Goal: Contribute content: Contribute content

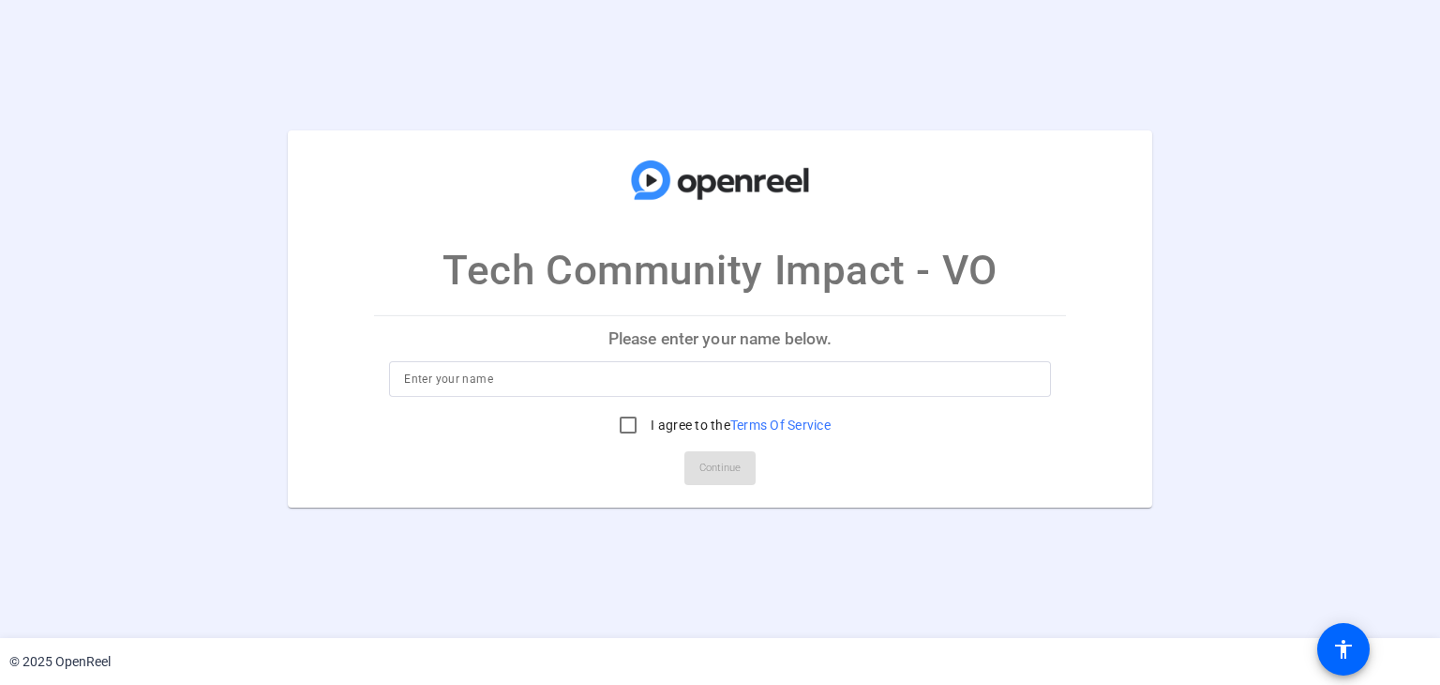
click at [624, 330] on p "Please enter your name below." at bounding box center [719, 338] width 691 height 45
click at [520, 377] on input at bounding box center [719, 379] width 631 height 23
type input "[PERSON_NAME]"
click at [619, 432] on input "I agree to the Terms Of Service" at bounding box center [629, 425] width 38 height 38
checkbox input "true"
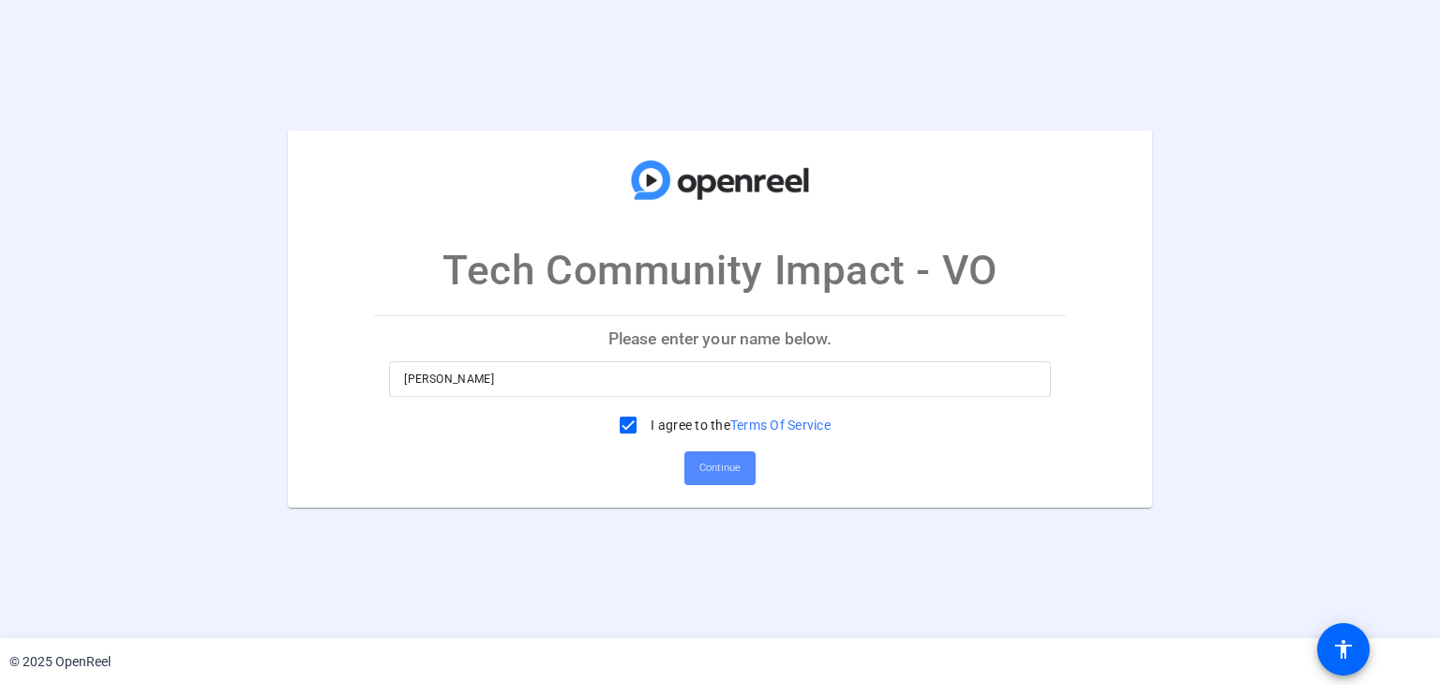
click at [707, 463] on span "Continue" at bounding box center [720, 468] width 41 height 28
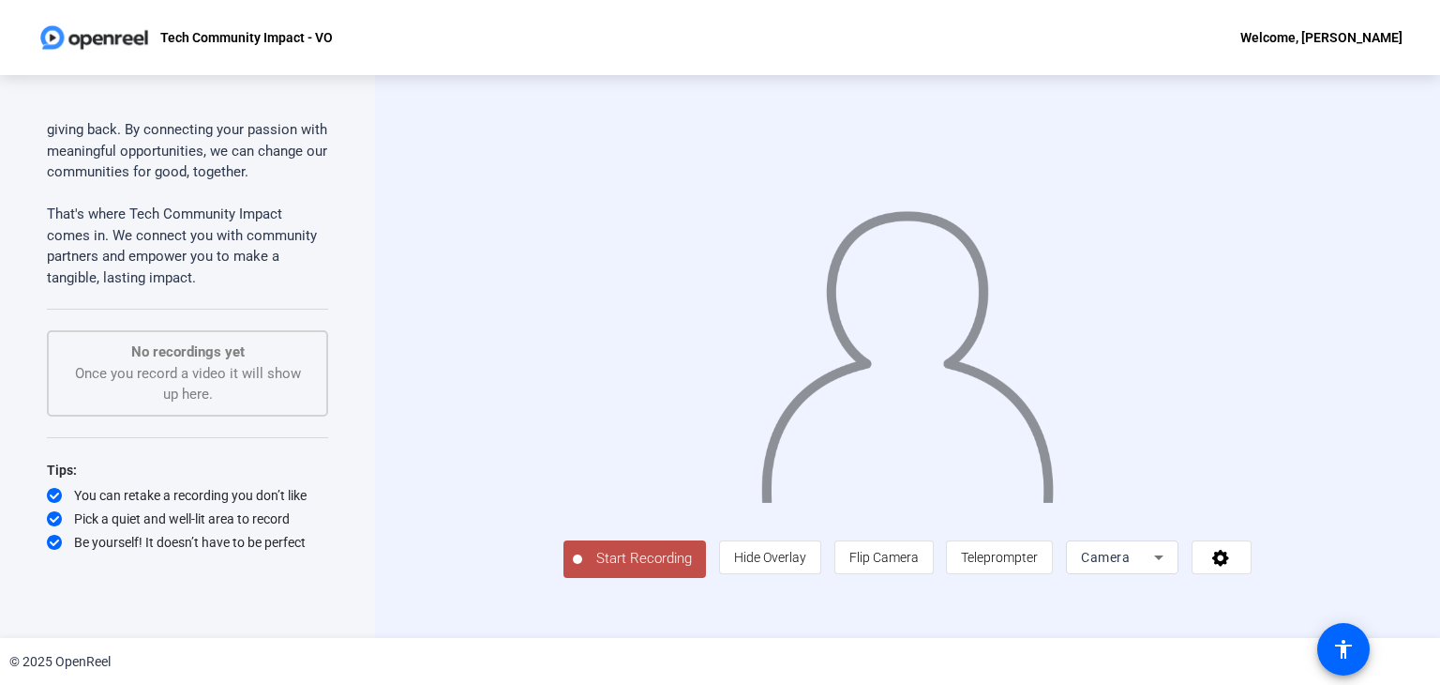
scroll to position [15, 0]
click at [1411, 206] on div "Start Recording person Hide Overlay flip Flip Camera article Teleprompter Camera" at bounding box center [907, 356] width 1065 height 563
click at [1154, 568] on div "Camera" at bounding box center [1117, 557] width 73 height 23
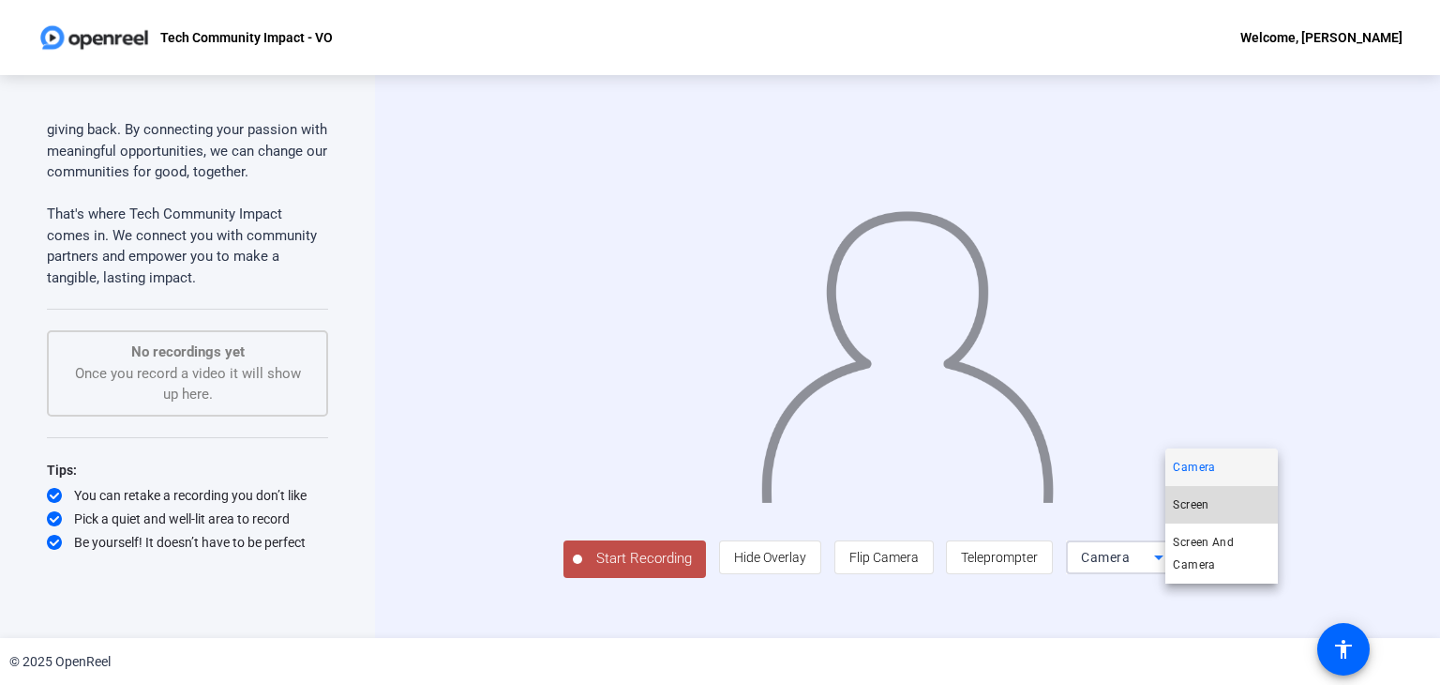
click at [1218, 511] on mat-option "Screen" at bounding box center [1222, 505] width 113 height 38
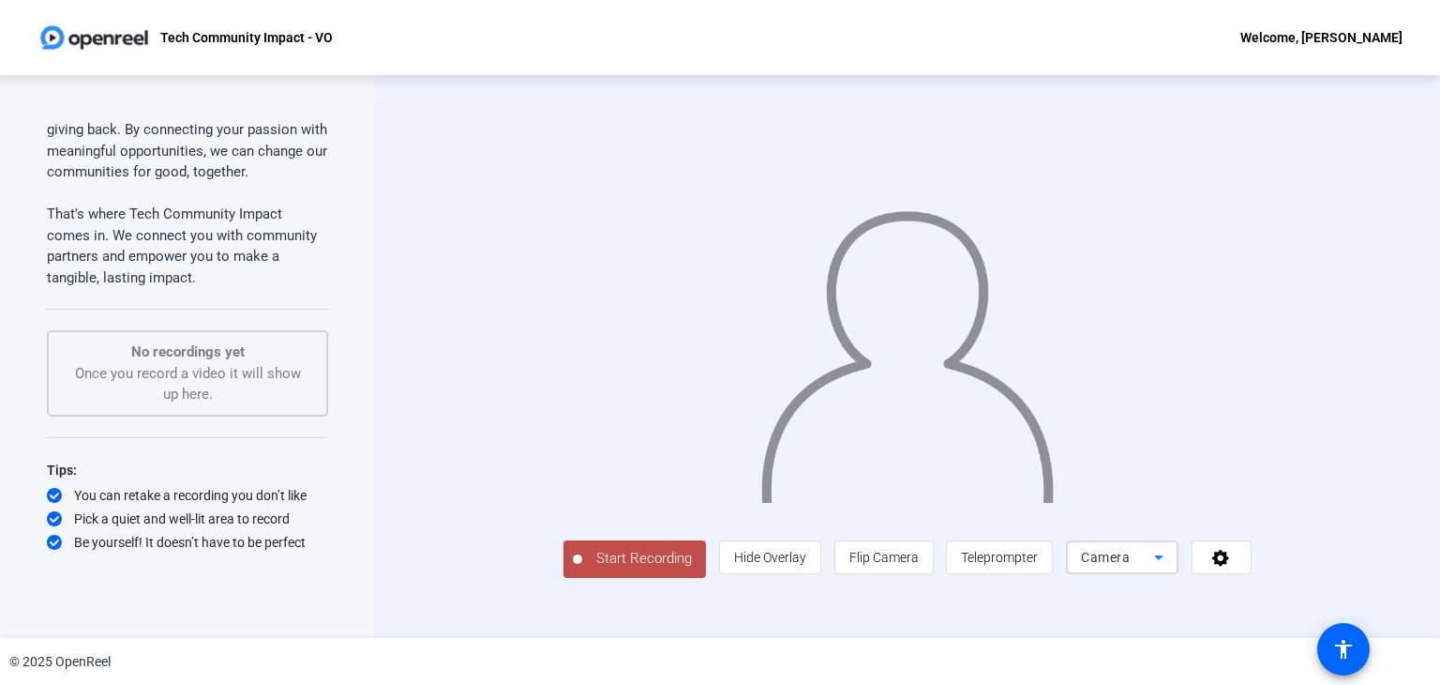
scroll to position [0, 0]
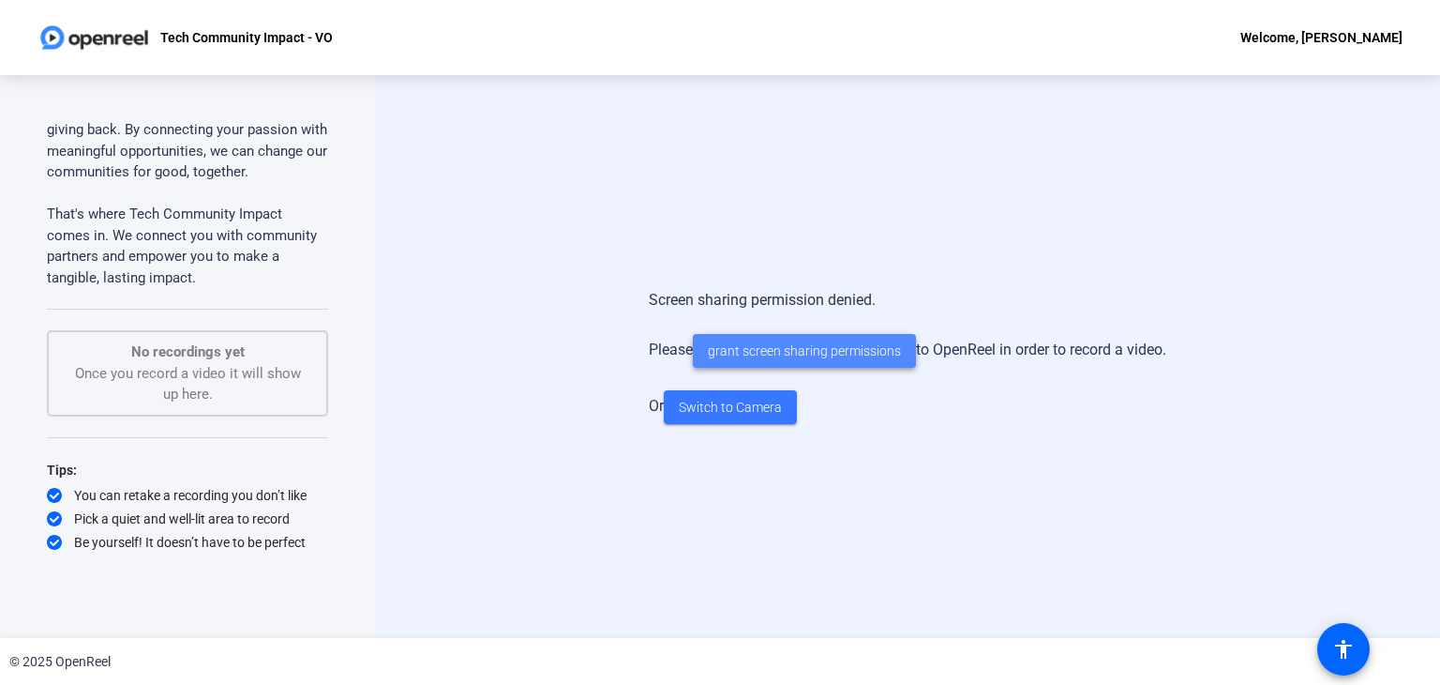
click at [805, 348] on span "grant screen sharing permissions" at bounding box center [804, 351] width 193 height 20
click at [720, 410] on span "Switch to Camera" at bounding box center [730, 408] width 103 height 20
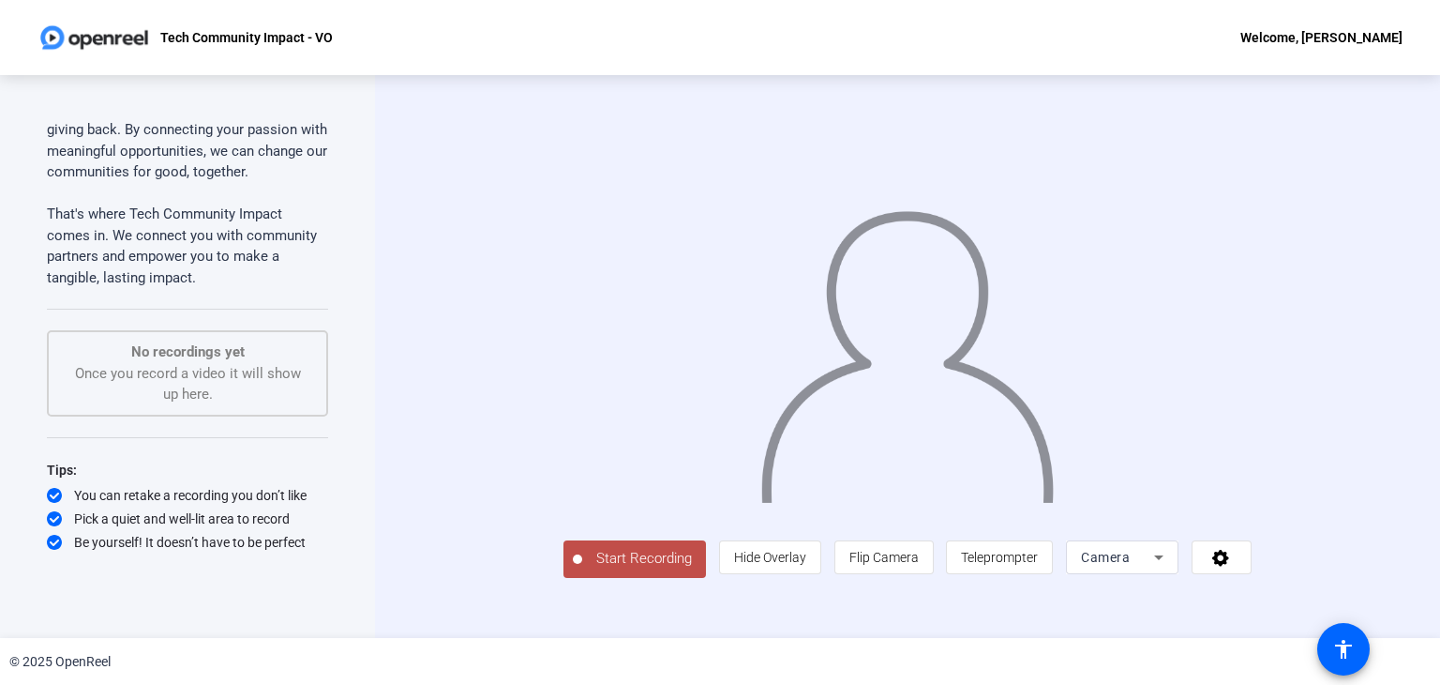
click at [358, 634] on div "Teleprompter Script As a Tech associate at Capital One, you spend your day driv…" at bounding box center [187, 356] width 375 height 563
click at [582, 569] on span "Start Recording" at bounding box center [644, 559] width 124 height 22
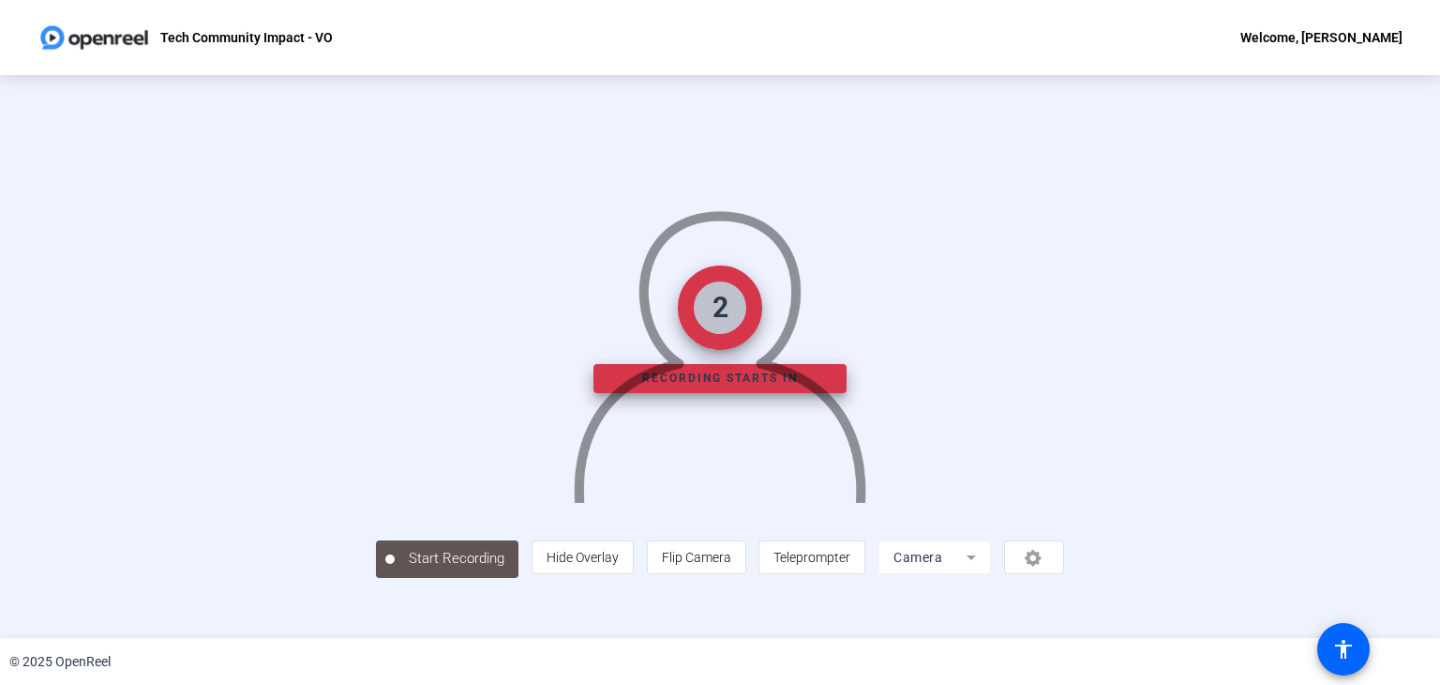
scroll to position [56, 0]
click at [851, 565] on span "Teleprompter" at bounding box center [812, 557] width 77 height 15
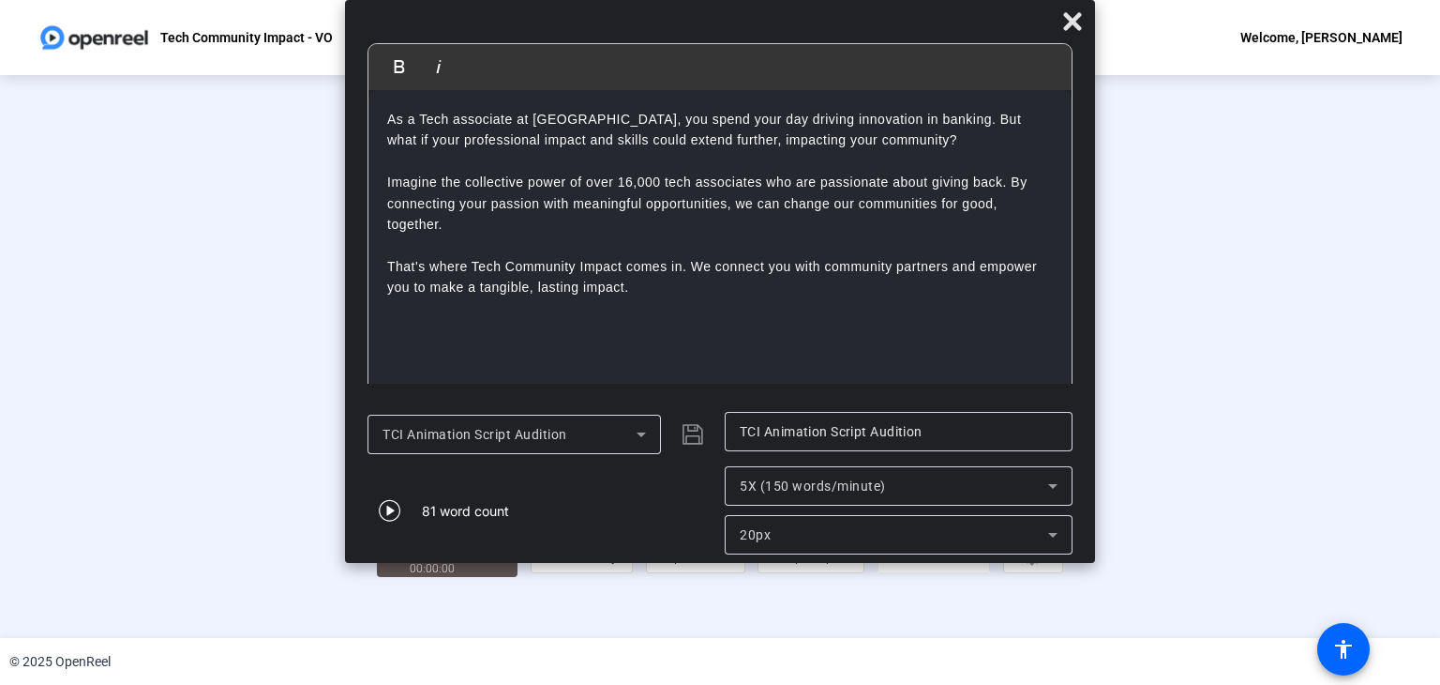
scroll to position [55, 0]
click at [410, 561] on div "Stop Recording" at bounding box center [457, 550] width 94 height 22
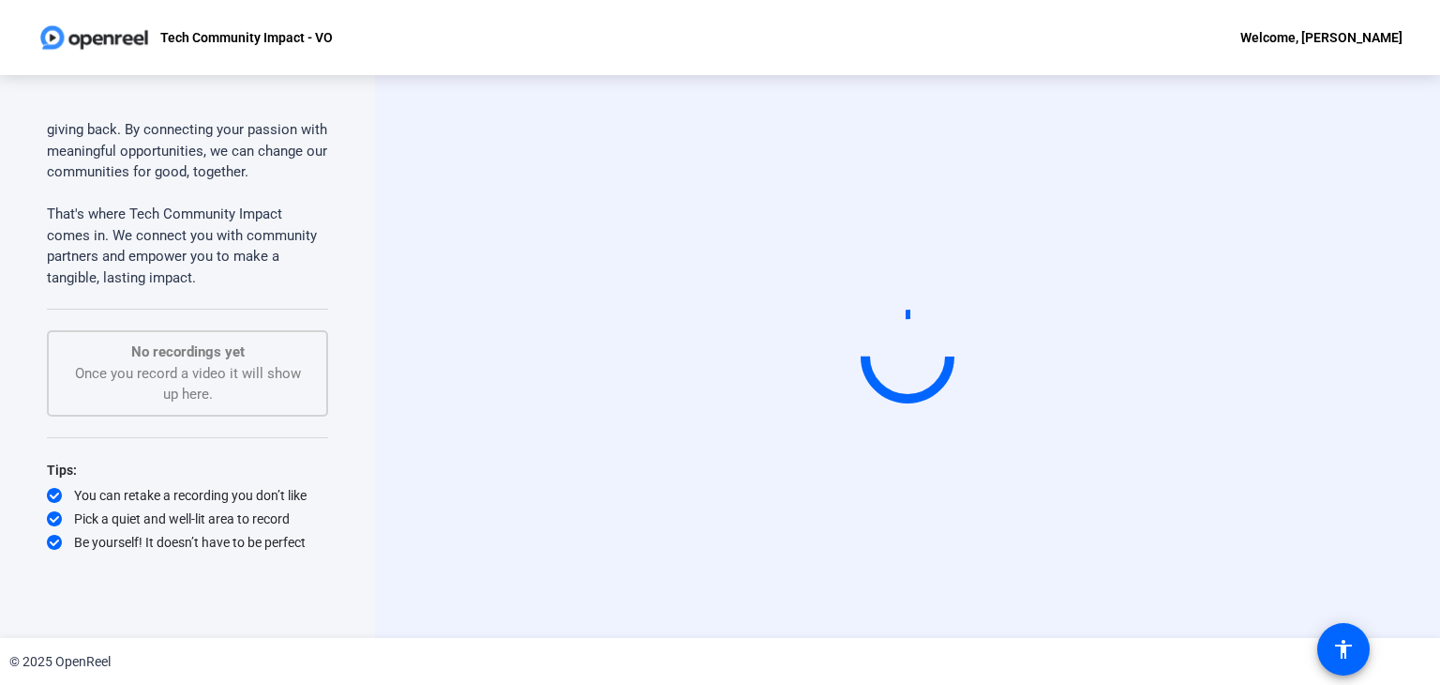
scroll to position [0, 0]
click at [1410, 441] on div "Start Recording" at bounding box center [907, 356] width 1065 height 563
click at [432, 304] on div "Start Recording" at bounding box center [907, 356] width 1065 height 563
click at [222, 382] on div "No recordings yet Once you record a video it will show up here." at bounding box center [188, 373] width 240 height 64
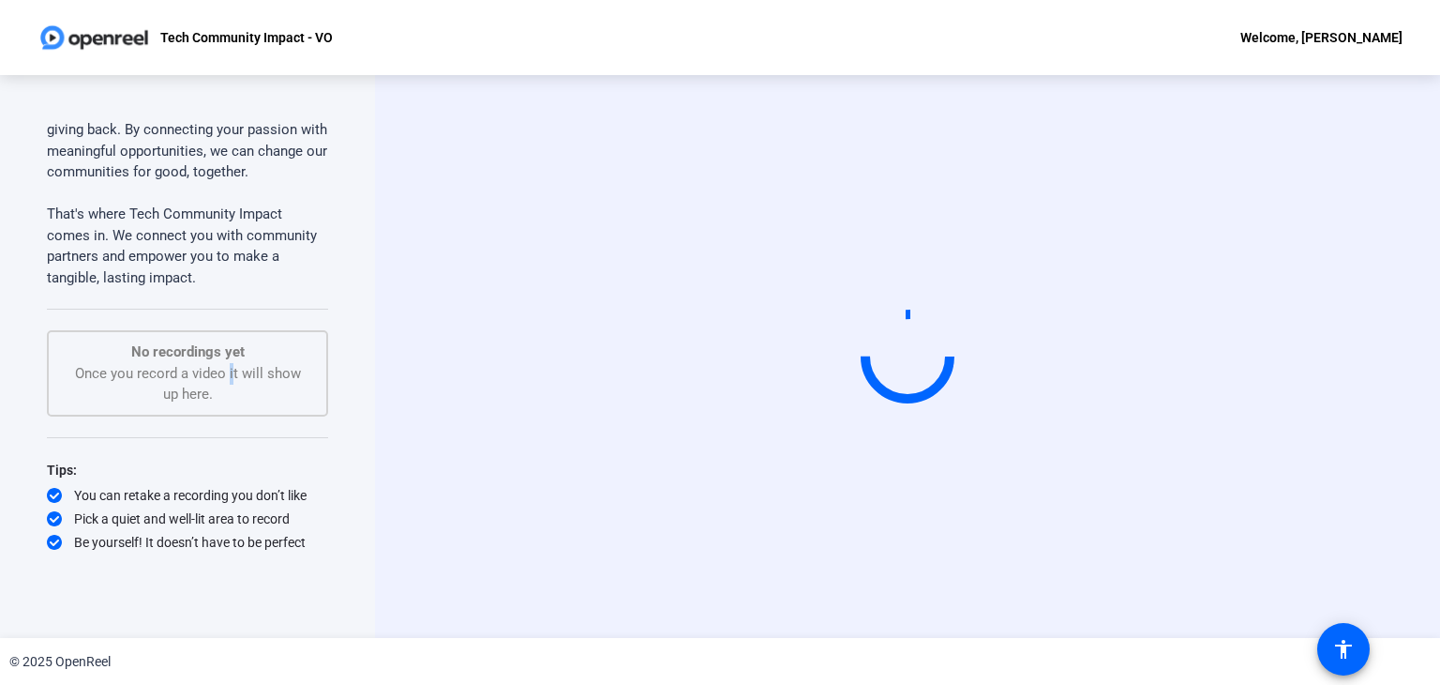
click at [222, 382] on div "No recordings yet Once you record a video it will show up here." at bounding box center [188, 373] width 240 height 64
click at [385, 361] on div "Start Recording" at bounding box center [907, 356] width 1065 height 563
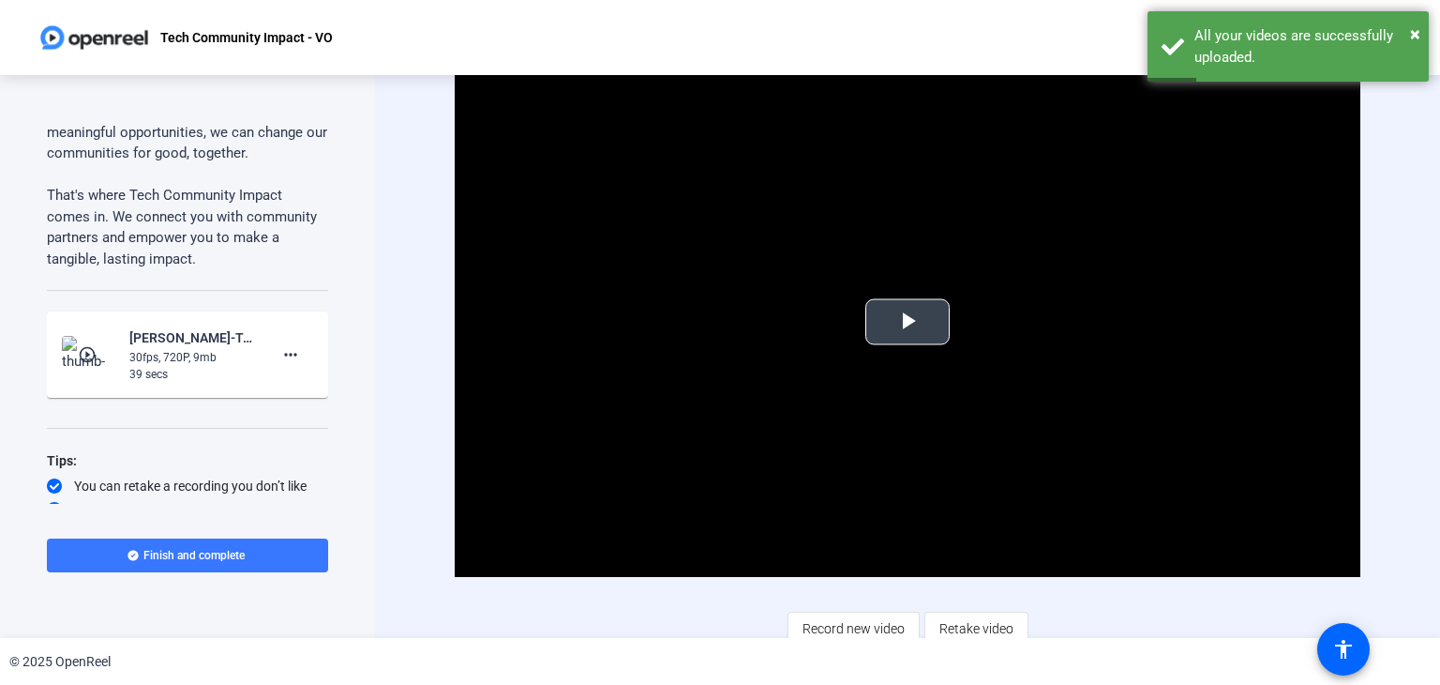
click at [908, 322] on span "Video Player" at bounding box center [908, 322] width 0 height 0
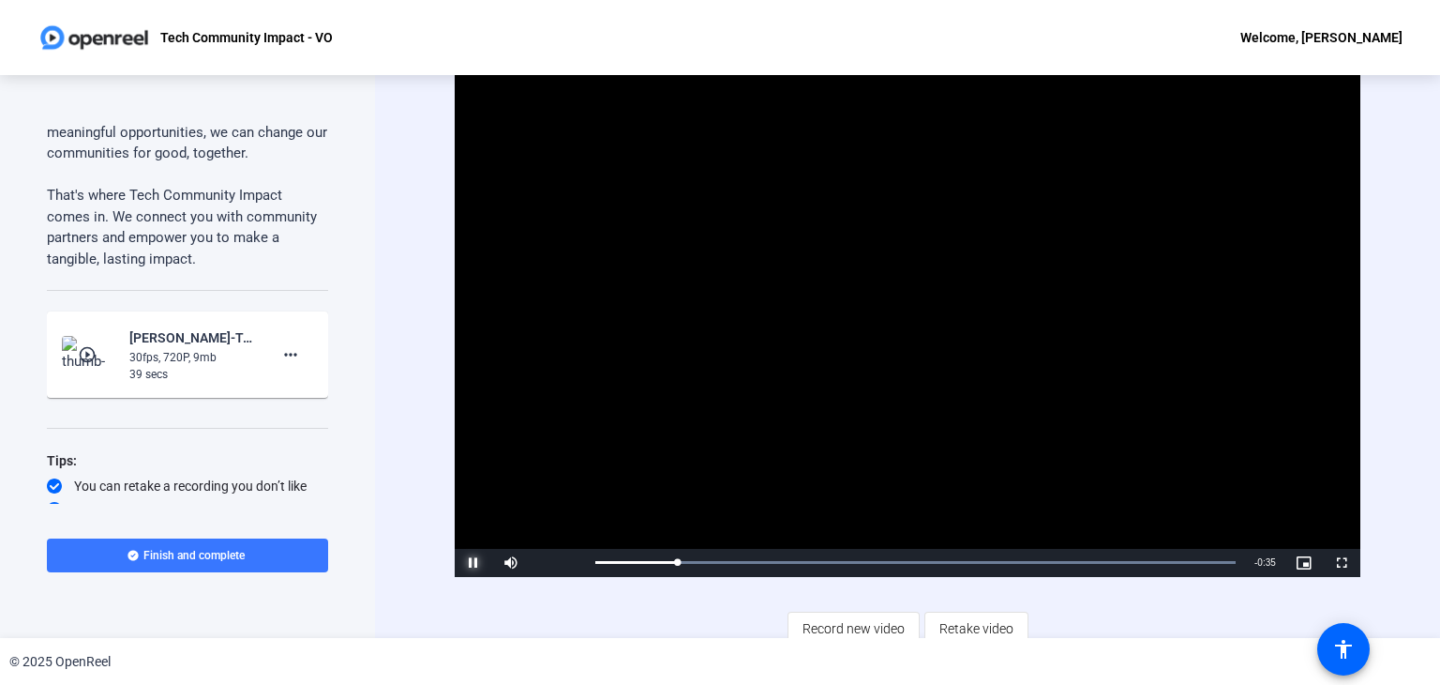
click at [476, 563] on span "Video Player" at bounding box center [474, 563] width 38 height 0
click at [472, 563] on span "Video Player" at bounding box center [474, 563] width 38 height 0
click at [1086, 416] on video "Video Player" at bounding box center [908, 322] width 906 height 509
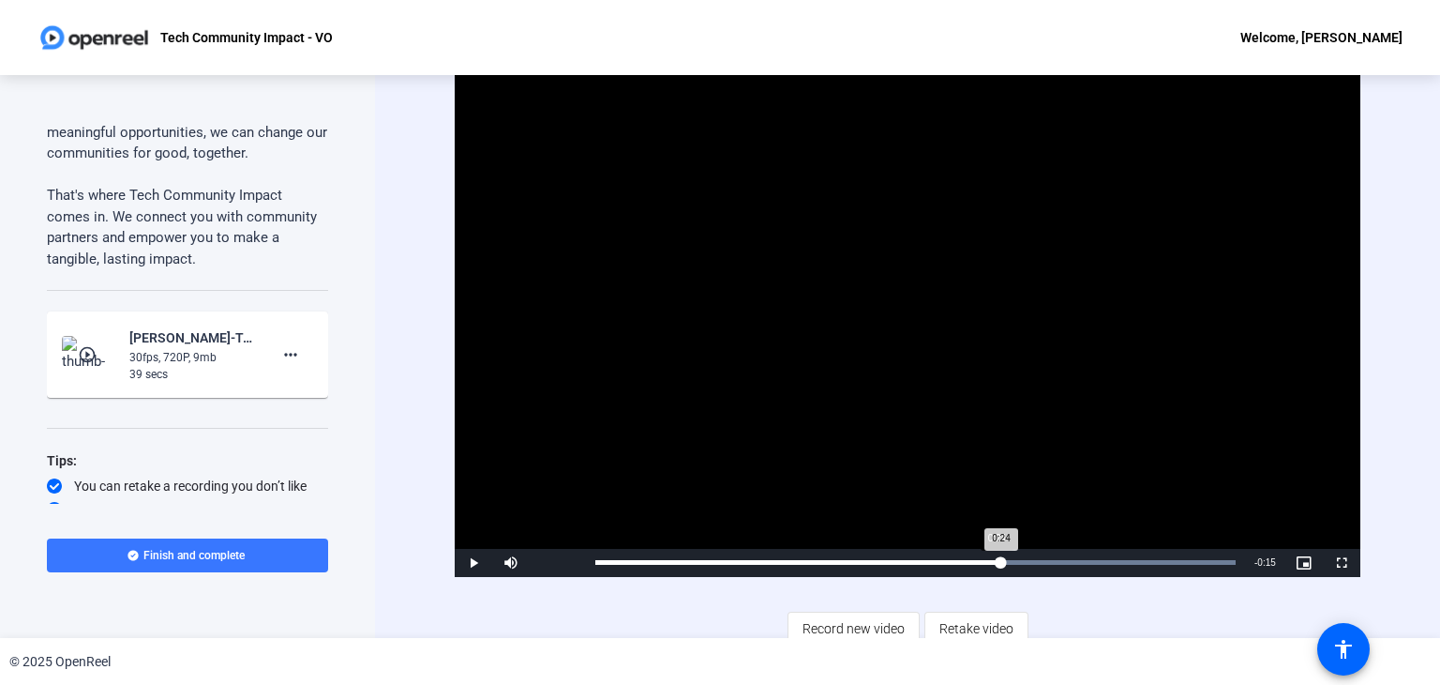
click at [995, 555] on div "Loaded : 100.00% 0:24 0:24" at bounding box center [915, 563] width 659 height 28
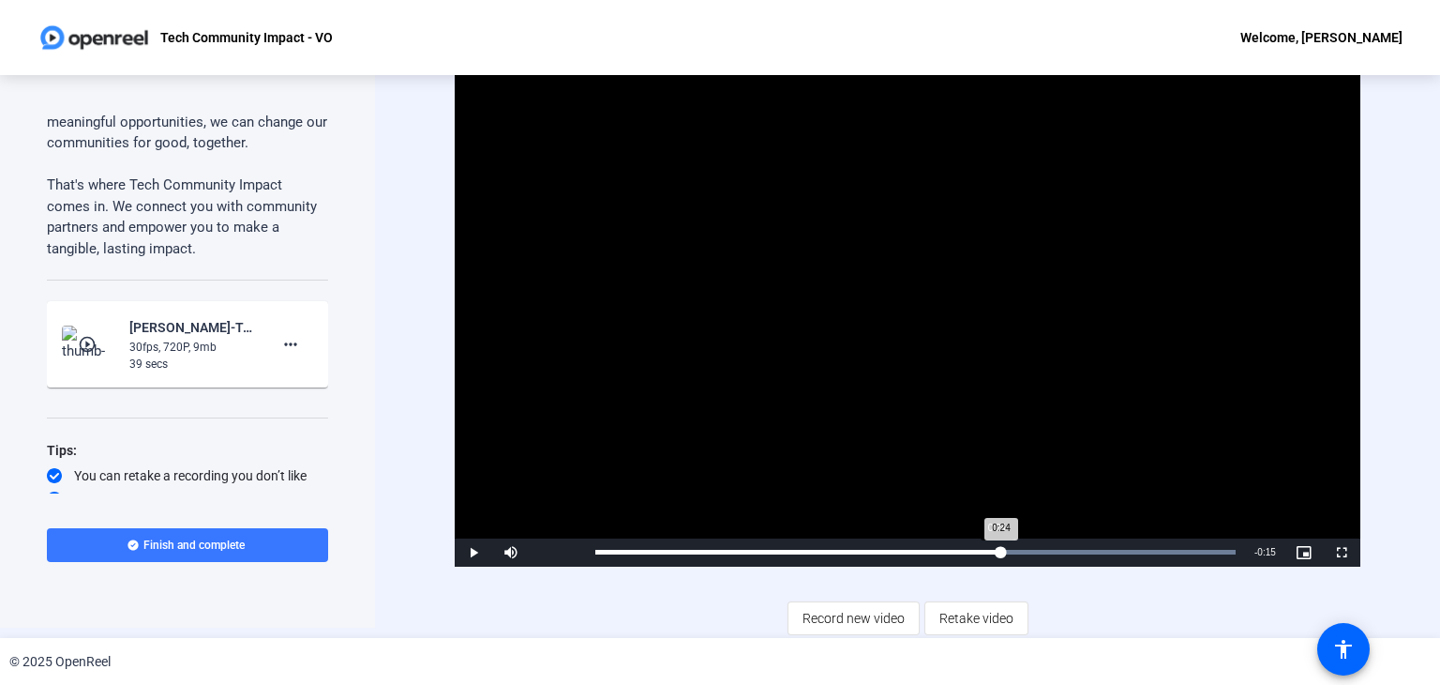
scroll to position [11, 0]
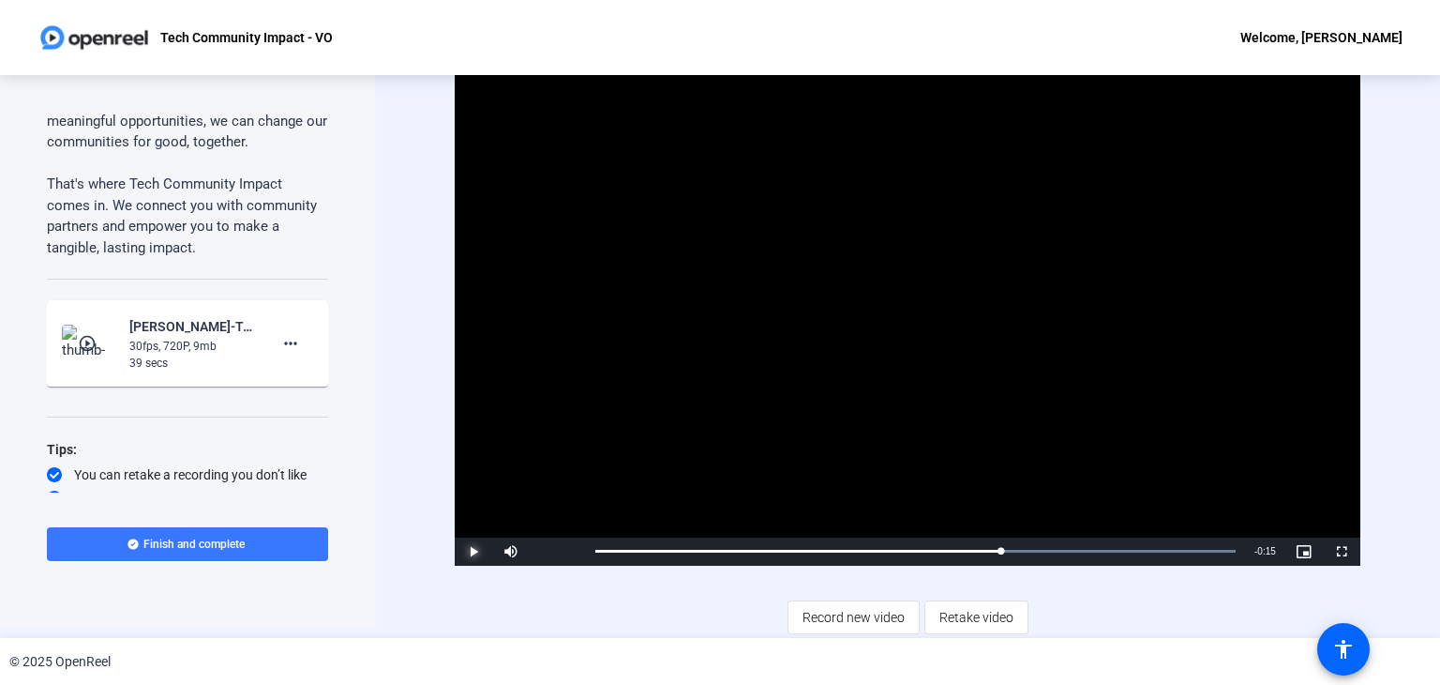
click at [475, 551] on span "Video Player" at bounding box center [474, 551] width 38 height 0
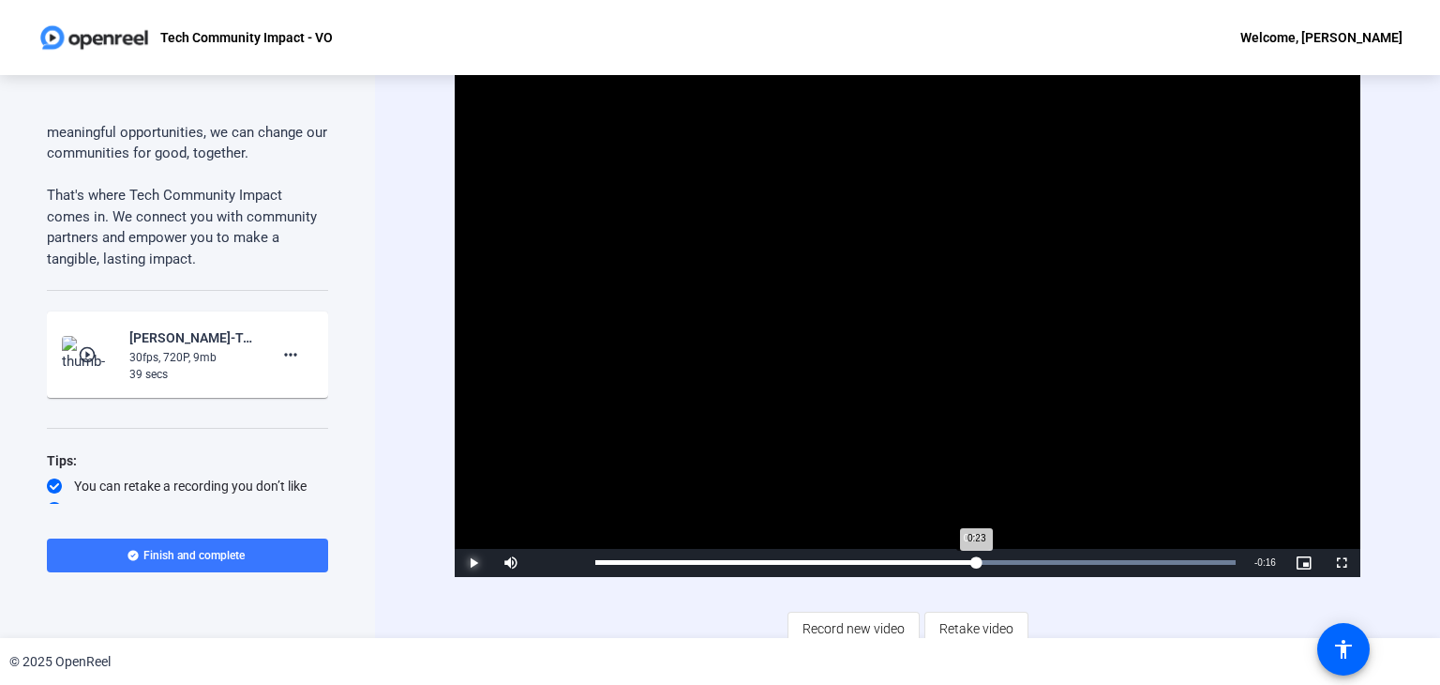
click at [971, 560] on div "Loaded : 100.00% 0:23 0:23" at bounding box center [916, 562] width 641 height 5
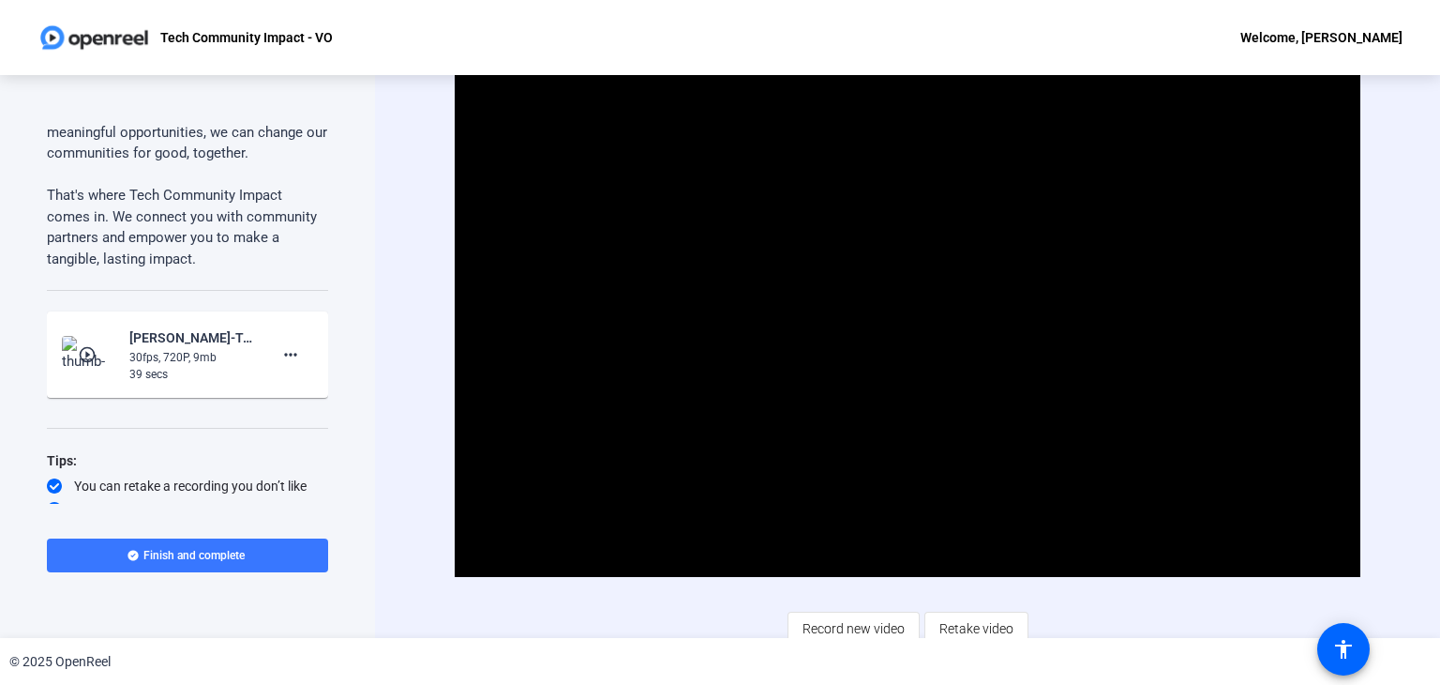
click at [421, 581] on div "Video Player is loading. Play Video Pause Mute 0% Current Time 0:31 / Duration …" at bounding box center [907, 356] width 1065 height 563
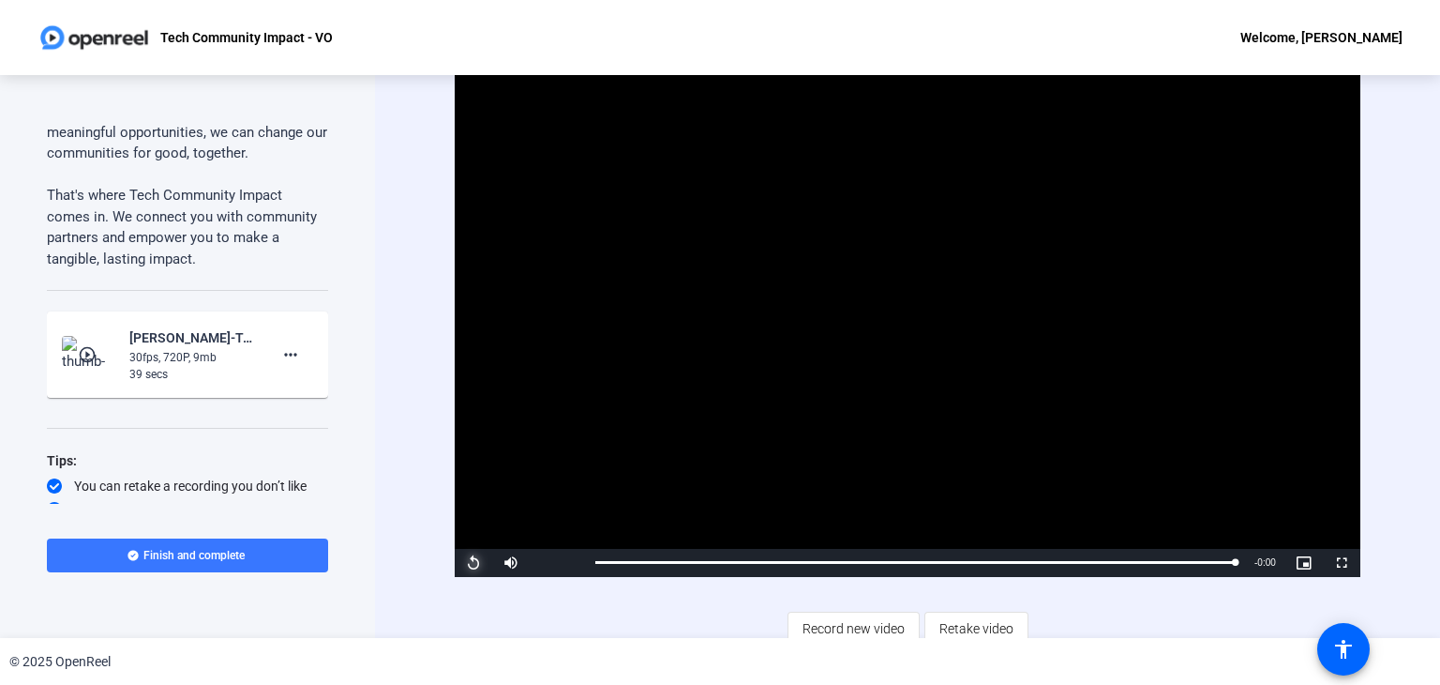
click at [465, 563] on span "Video Player" at bounding box center [474, 563] width 38 height 0
click at [233, 552] on span "Finish and complete" at bounding box center [193, 555] width 101 height 15
